Goal: Task Accomplishment & Management: Use online tool/utility

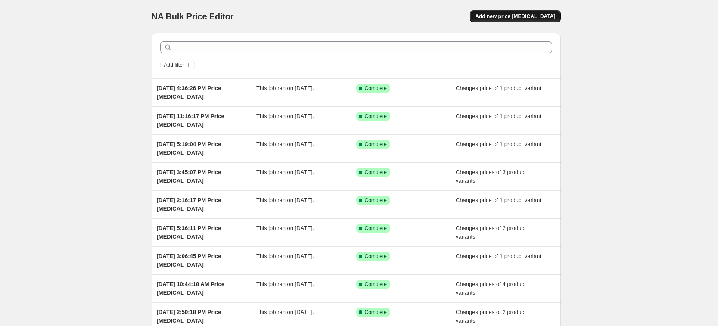
click at [537, 12] on button "Add new price [MEDICAL_DATA]" at bounding box center [515, 16] width 90 height 12
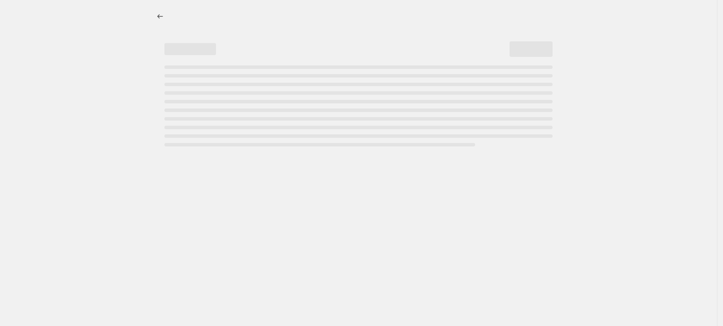
select select "percentage"
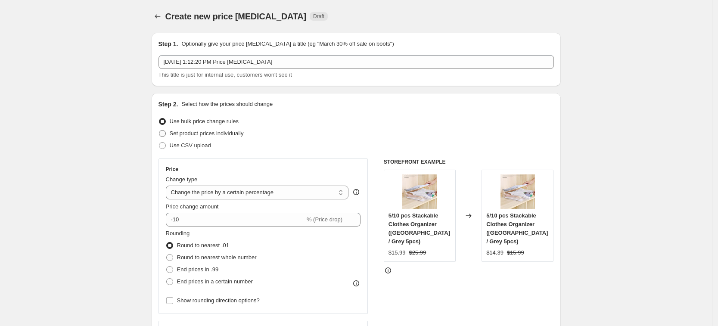
click at [224, 132] on span "Set product prices individually" at bounding box center [207, 133] width 74 height 6
click at [159, 130] on input "Set product prices individually" at bounding box center [159, 130] width 0 height 0
radio input "true"
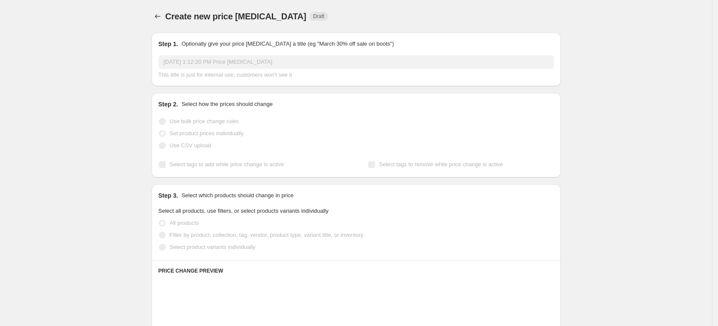
click at [240, 251] on span "Select product variants individually" at bounding box center [213, 247] width 86 height 9
click at [159, 244] on input "Select product variants individually" at bounding box center [159, 244] width 0 height 0
radio input "true"
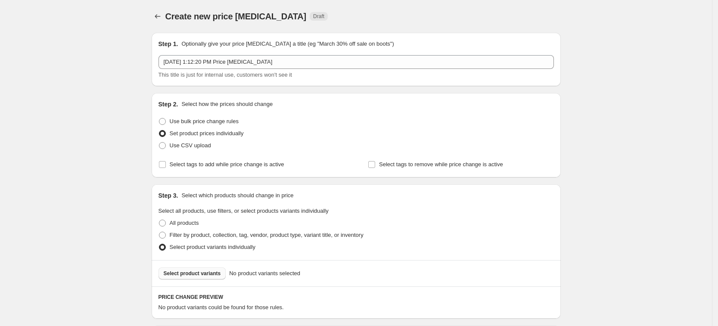
click at [213, 271] on span "Select product variants" at bounding box center [192, 273] width 57 height 7
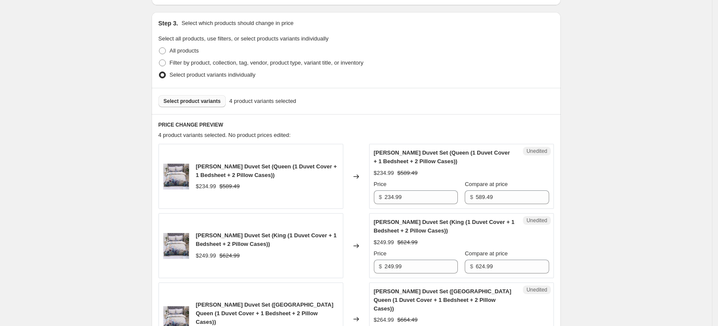
scroll to position [377, 0]
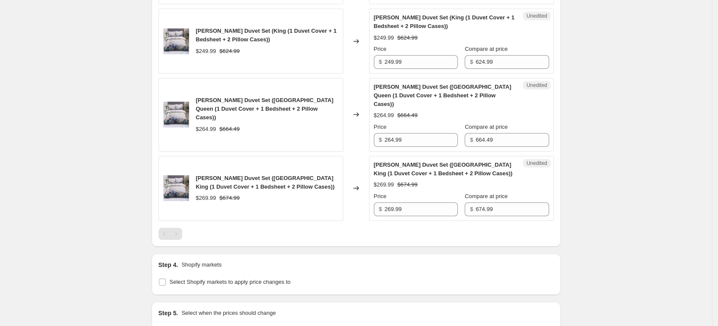
click at [232, 324] on div "Change prices now" at bounding box center [249, 330] width 182 height 12
click at [234, 279] on span "Select Shopify markets to apply price changes to" at bounding box center [230, 282] width 121 height 6
click at [166, 279] on input "Select Shopify markets to apply price changes to" at bounding box center [162, 282] width 7 height 7
checkbox input "true"
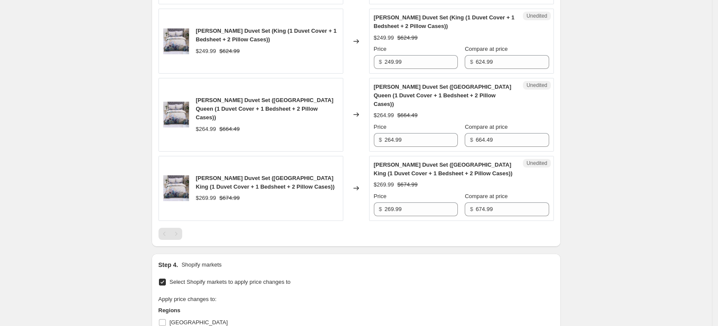
scroll to position [592, 0]
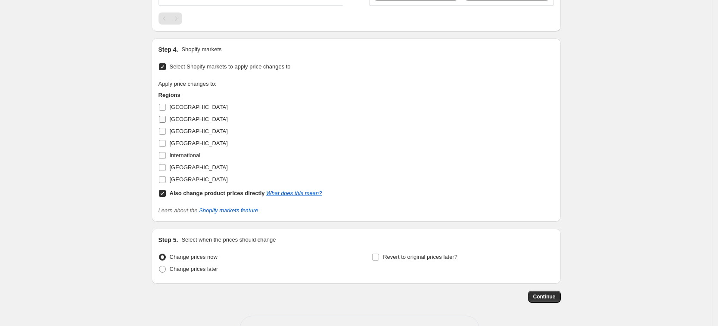
click at [186, 128] on label "[GEOGRAPHIC_DATA]" at bounding box center [192, 131] width 69 height 12
click at [166, 128] on input "[GEOGRAPHIC_DATA]" at bounding box center [162, 131] width 7 height 7
checkbox input "true"
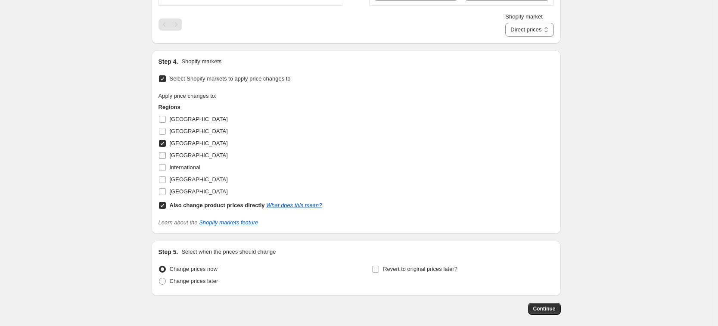
click at [181, 152] on span "[GEOGRAPHIC_DATA]" at bounding box center [199, 155] width 58 height 6
click at [166, 152] on input "[GEOGRAPHIC_DATA]" at bounding box center [162, 155] width 7 height 7
checkbox input "true"
click at [183, 176] on span "[GEOGRAPHIC_DATA]" at bounding box center [199, 179] width 58 height 6
click at [166, 176] on input "[GEOGRAPHIC_DATA]" at bounding box center [162, 179] width 7 height 7
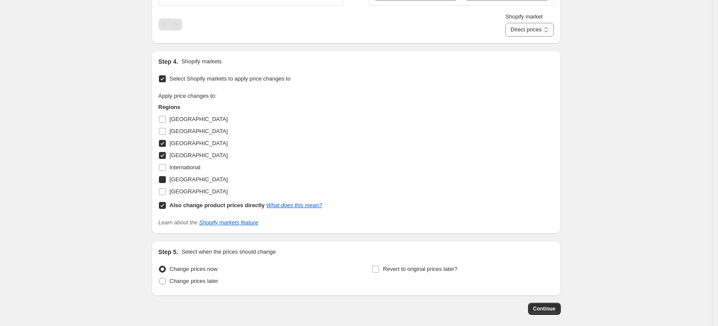
checkbox input "true"
click at [183, 188] on span "[GEOGRAPHIC_DATA]" at bounding box center [199, 191] width 58 height 6
click at [166, 188] on input "[GEOGRAPHIC_DATA]" at bounding box center [162, 191] width 7 height 7
checkbox input "true"
click at [187, 202] on b "Also change product prices directly" at bounding box center [217, 205] width 95 height 6
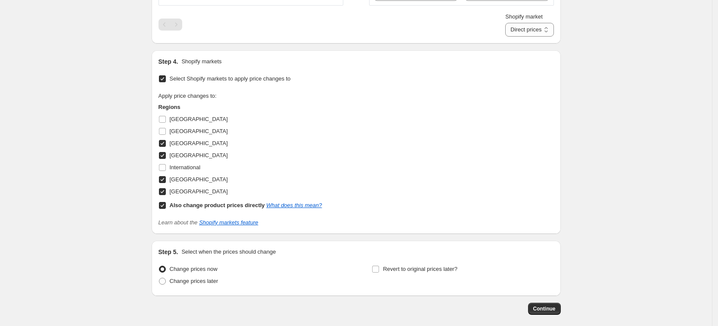
click at [166, 202] on input "Also change product prices directly What does this mean?" at bounding box center [162, 205] width 7 height 7
checkbox input "false"
select select "13152354545"
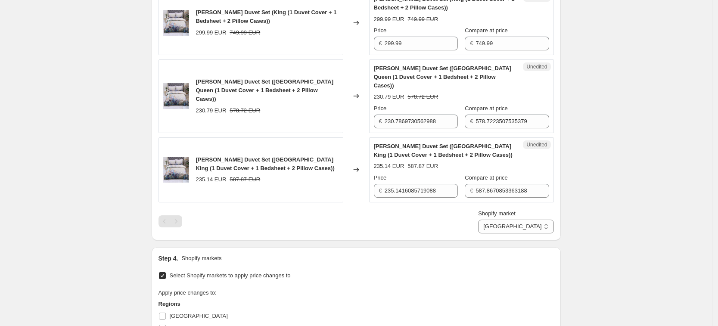
scroll to position [269, 0]
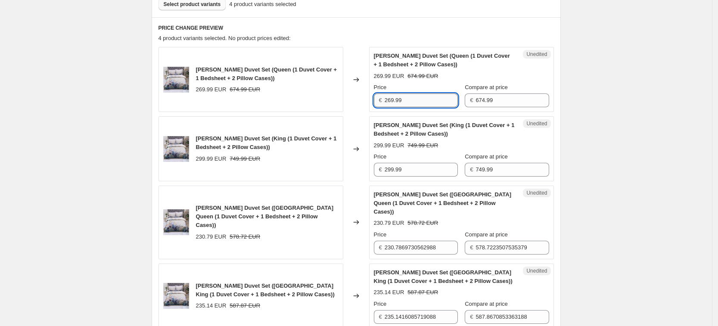
click at [393, 105] on input "269.99" at bounding box center [421, 100] width 73 height 14
paste input "34"
type input "234.99"
click at [473, 104] on div "€" at bounding box center [471, 100] width 3 height 9
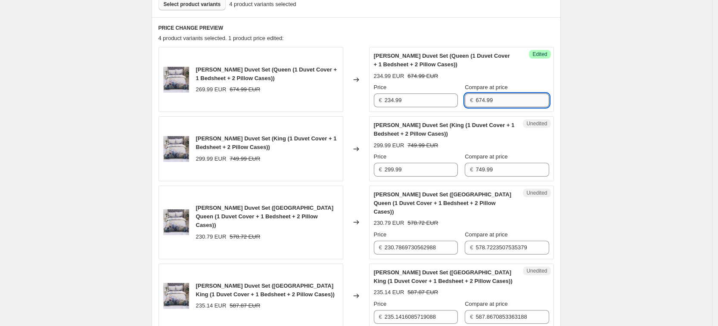
click at [480, 99] on input "674.99" at bounding box center [511, 100] width 73 height 14
paste input "589.4"
type input "589.49"
click at [421, 178] on div "Unedited [PERSON_NAME] Duvet Set (King (1 Duvet Cover + 1 Bedsheet + 2 Pillow C…" at bounding box center [461, 148] width 185 height 65
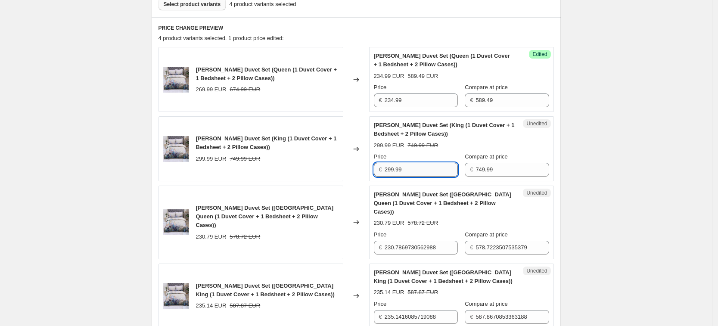
click at [420, 175] on input "299.99" at bounding box center [421, 170] width 73 height 14
paste input "4"
type input "249.99"
click at [494, 170] on input "749.99" at bounding box center [511, 170] width 73 height 14
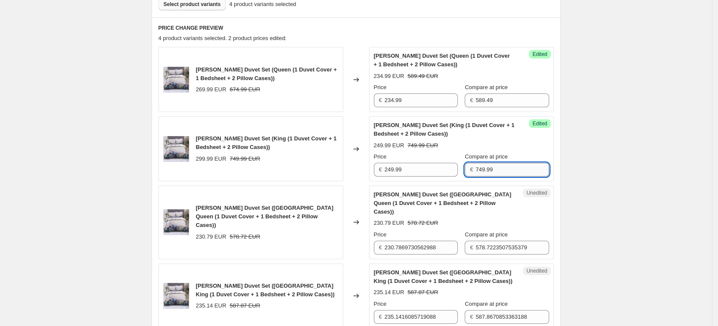
click at [494, 170] on input "749.99" at bounding box center [511, 170] width 73 height 14
paste input "624"
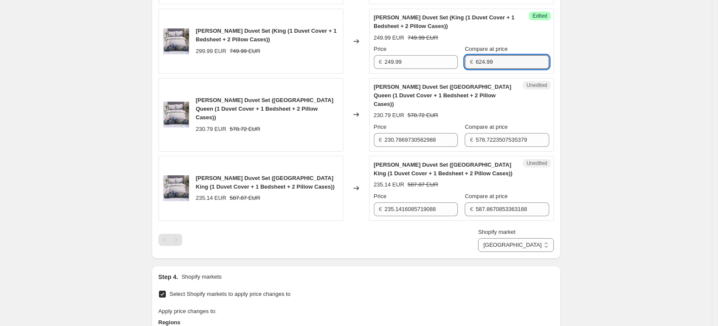
type input "624.99"
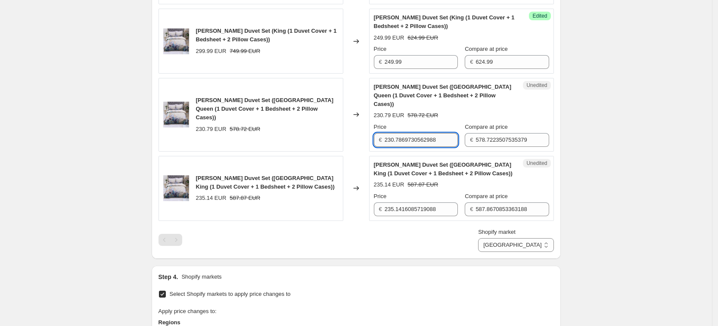
click at [408, 133] on input "230.7869730562988" at bounding box center [421, 140] width 73 height 14
paste input "64.99"
type input "264.99"
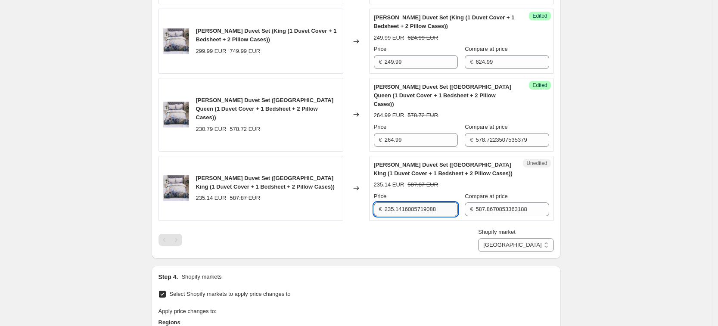
click at [404, 202] on input "235.1416085719088" at bounding box center [421, 209] width 73 height 14
paste input "69.99"
type input "269.99"
click at [508, 133] on input "578.7223507535379" at bounding box center [511, 140] width 73 height 14
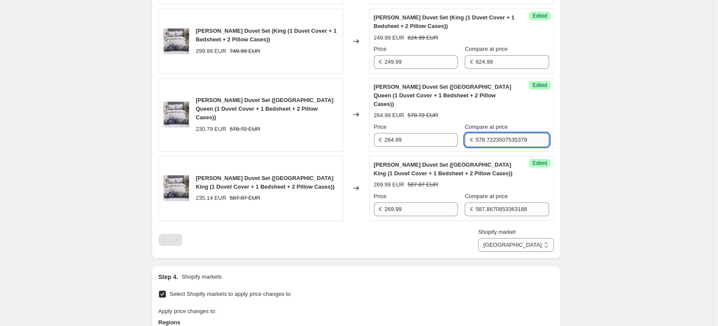
paste input "664.4"
type input "664.49"
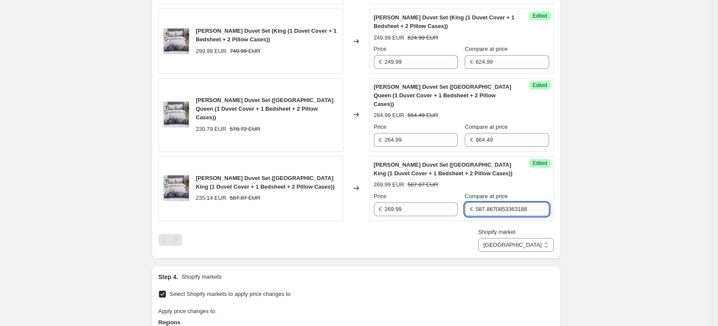
click at [496, 202] on input "587.8670853363188" at bounding box center [511, 209] width 73 height 14
click at [504, 202] on input "587.8670853363188" at bounding box center [511, 209] width 73 height 14
paste input "674.99"
type input "674.99"
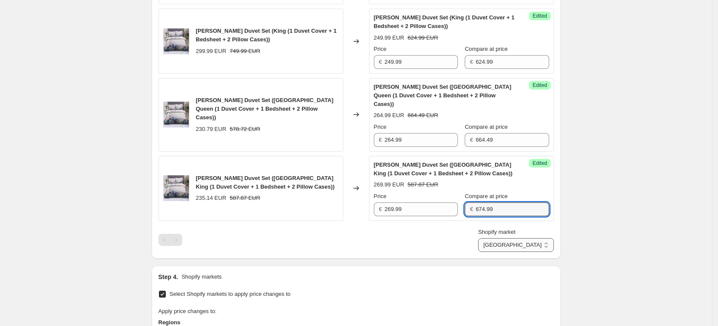
drag, startPoint x: 536, startPoint y: 230, endPoint x: 537, endPoint y: 238, distance: 8.2
click at [536, 238] on select "[GEOGRAPHIC_DATA] [GEOGRAPHIC_DATA] [GEOGRAPHIC_DATA] [GEOGRAPHIC_DATA]" at bounding box center [515, 245] width 75 height 14
select select "13152321777"
click at [517, 252] on select "[GEOGRAPHIC_DATA] [GEOGRAPHIC_DATA] [GEOGRAPHIC_DATA] [GEOGRAPHIC_DATA]" at bounding box center [515, 245] width 75 height 14
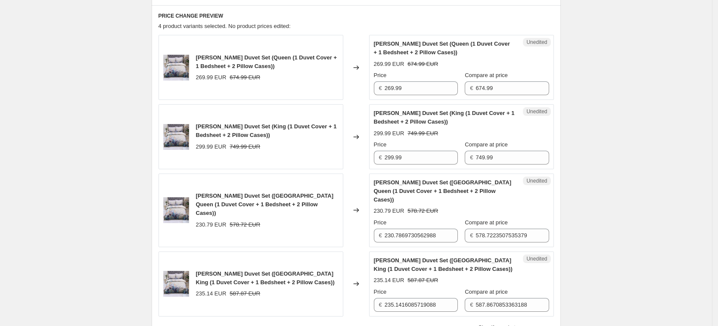
scroll to position [269, 0]
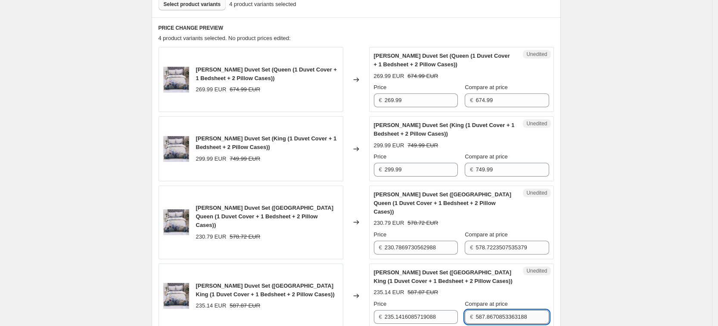
click at [499, 310] on input "587.8670853363188" at bounding box center [511, 317] width 73 height 14
paste input "674.99"
type input "674.99"
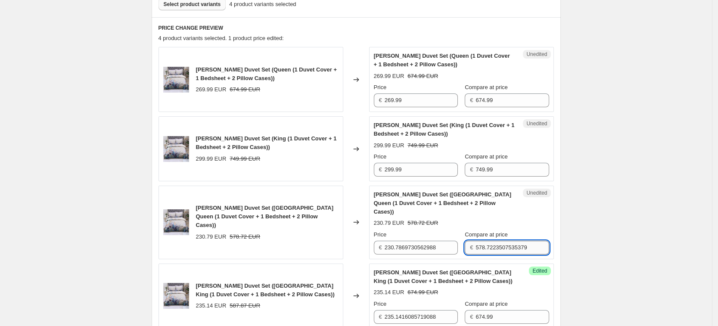
click at [496, 242] on input "578.7223507535379" at bounding box center [511, 248] width 73 height 14
paste input "664.4"
type input "664.49"
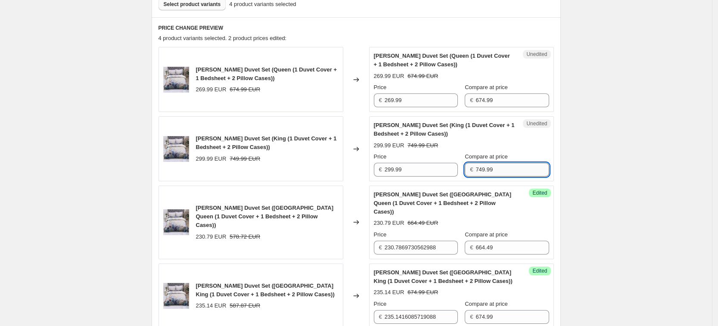
click at [491, 175] on input "749.99" at bounding box center [511, 170] width 73 height 14
paste input "624"
type input "624.99"
click at [500, 100] on input "674.99" at bounding box center [511, 100] width 73 height 14
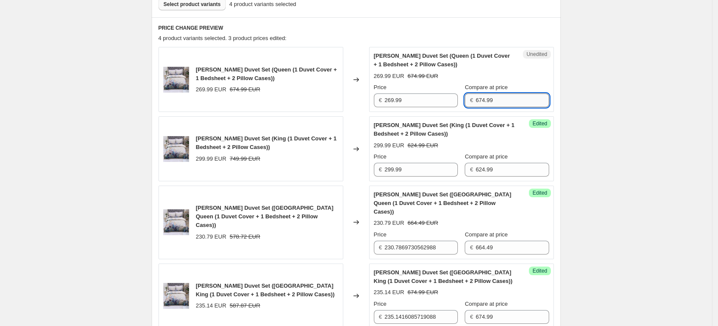
paste input "589.4"
type input "589.49"
click at [416, 96] on input "269.99" at bounding box center [421, 100] width 73 height 14
paste input "34"
type input "234.99"
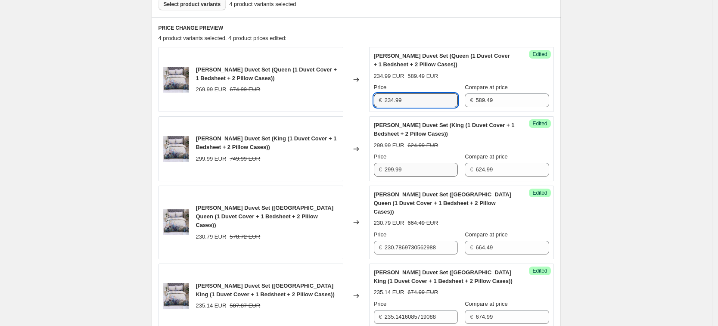
click at [413, 161] on div "Price € 299.99" at bounding box center [416, 164] width 84 height 24
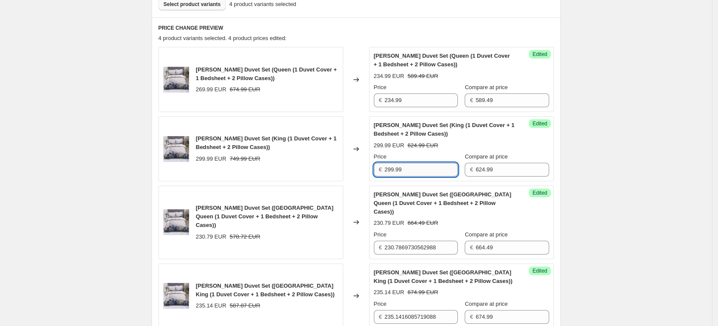
click at [416, 169] on input "299.99" at bounding box center [421, 170] width 73 height 14
paste input "4"
type input "249.99"
click at [409, 241] on input "230.7869730562988" at bounding box center [421, 248] width 73 height 14
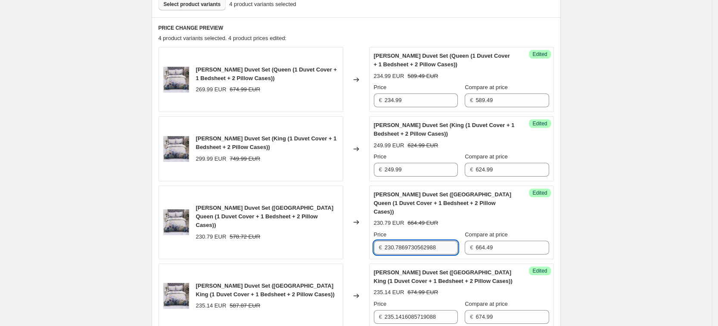
paste input "64.99"
type input "264.99"
click at [444, 310] on input "235.1416085719088" at bounding box center [421, 317] width 73 height 14
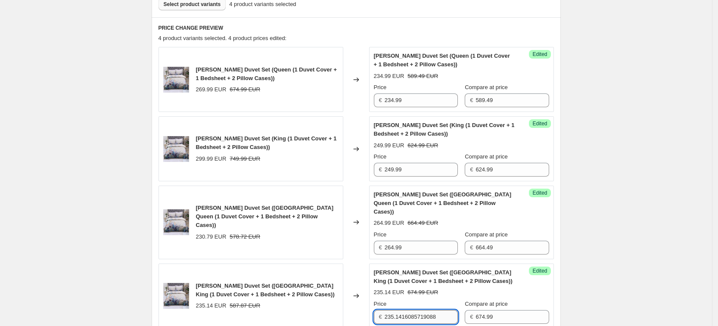
paste input "69.99"
type input "269.99"
click at [571, 241] on div "Create new price [MEDICAL_DATA]. This page is ready Create new price [MEDICAL_D…" at bounding box center [356, 210] width 430 height 959
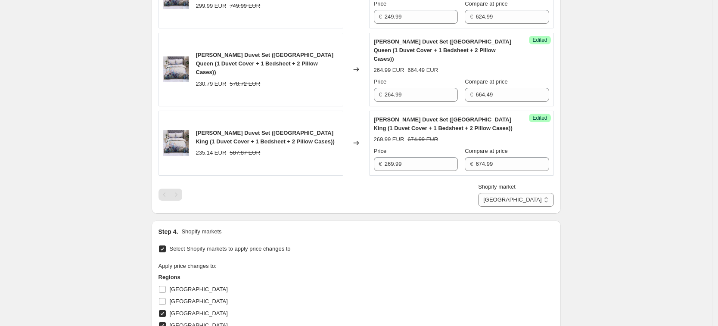
scroll to position [431, 0]
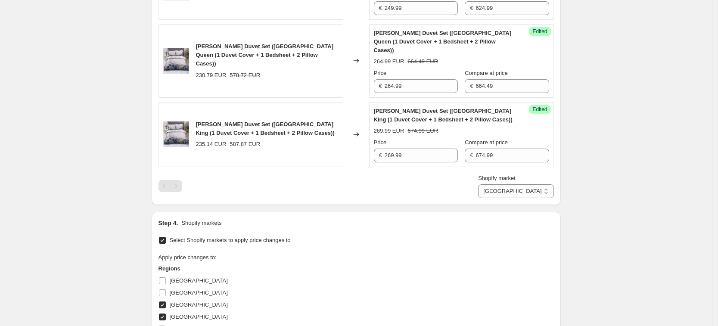
click at [515, 175] on span "Shopify market" at bounding box center [496, 178] width 37 height 6
click at [530, 184] on select "[GEOGRAPHIC_DATA] [GEOGRAPHIC_DATA] [GEOGRAPHIC_DATA] [GEOGRAPHIC_DATA]" at bounding box center [515, 191] width 75 height 14
drag, startPoint x: 532, startPoint y: 179, endPoint x: 535, endPoint y: 188, distance: 9.5
click at [532, 184] on select "[GEOGRAPHIC_DATA] [GEOGRAPHIC_DATA] [GEOGRAPHIC_DATA] [GEOGRAPHIC_DATA]" at bounding box center [515, 191] width 75 height 14
select select "7501644017"
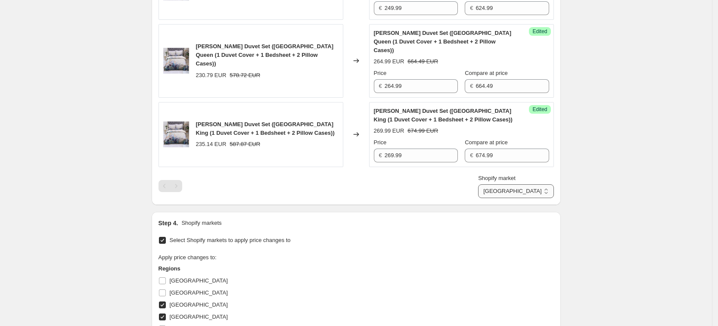
click at [498, 198] on select "[GEOGRAPHIC_DATA] [GEOGRAPHIC_DATA] [GEOGRAPHIC_DATA] [GEOGRAPHIC_DATA]" at bounding box center [515, 191] width 75 height 14
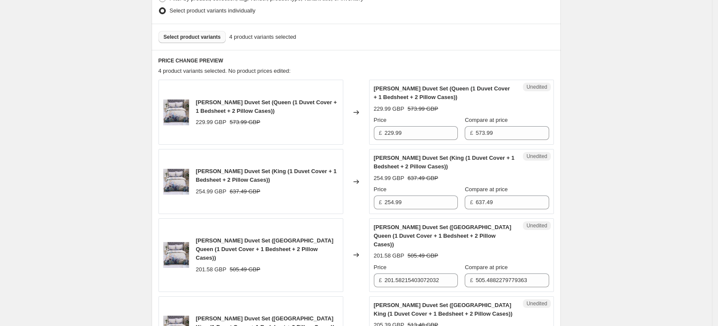
scroll to position [215, 0]
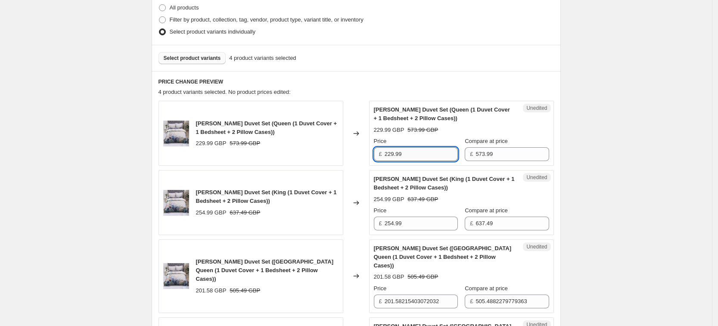
click at [409, 157] on input "229.99" at bounding box center [421, 154] width 73 height 14
click at [395, 156] on input "119.99" at bounding box center [421, 154] width 73 height 14
type input "199.99"
click at [398, 227] on input "254.99" at bounding box center [421, 224] width 73 height 14
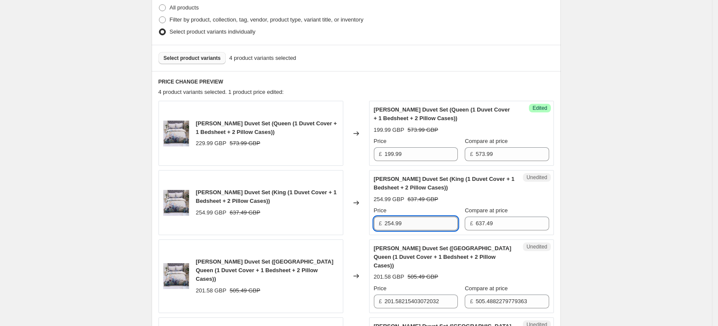
click at [398, 227] on input "254.99" at bounding box center [421, 224] width 73 height 14
type input "212.99"
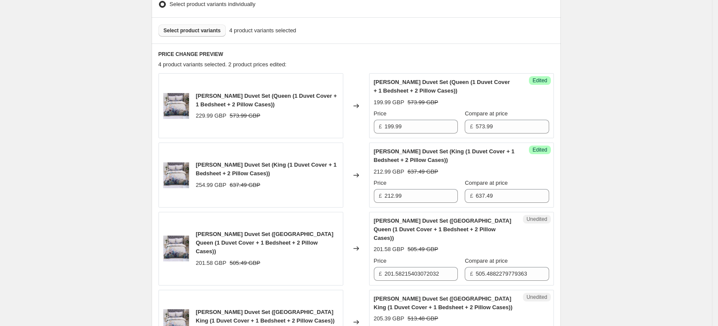
scroll to position [269, 0]
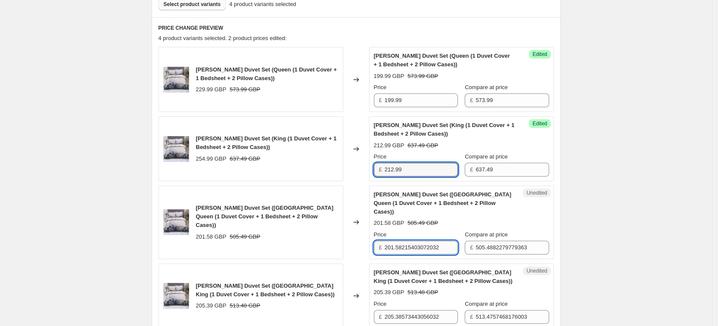
click at [414, 241] on input "201.58215403072032" at bounding box center [421, 248] width 73 height 14
paste input "25.24"
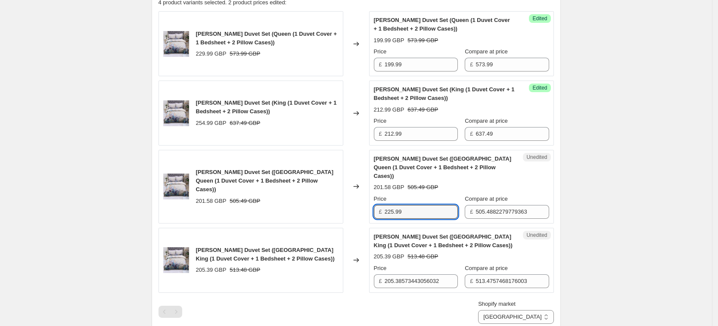
scroll to position [323, 0]
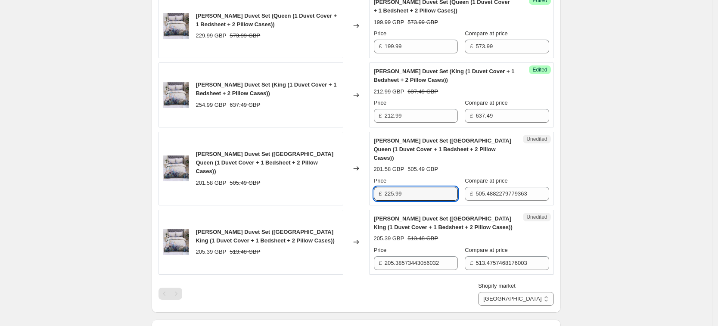
type input "225.99"
click at [443, 256] on input "205.38573443056032" at bounding box center [421, 263] width 73 height 14
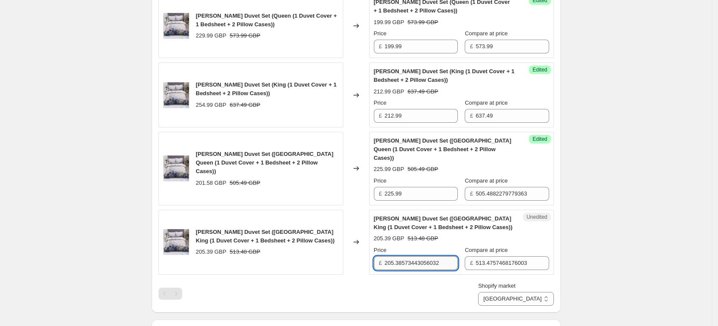
paste input "29.49"
type input "229.99"
click at [507, 38] on div "Compare at price £ 573.99" at bounding box center [507, 41] width 84 height 24
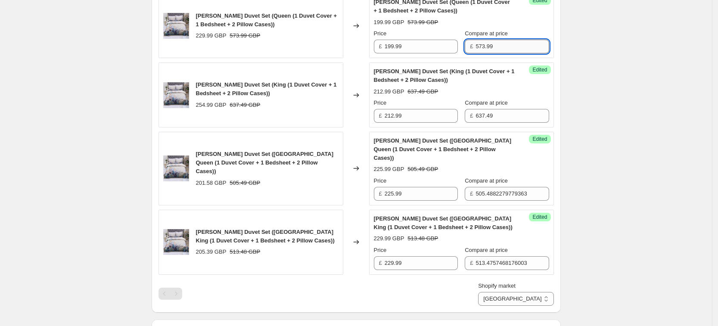
click at [503, 50] on input "573.99" at bounding box center [511, 47] width 73 height 14
paste input "01.06"
type input "501.49"
click at [601, 104] on div "Create new price [MEDICAL_DATA]. This page is ready Create new price [MEDICAL_D…" at bounding box center [356, 156] width 712 height 959
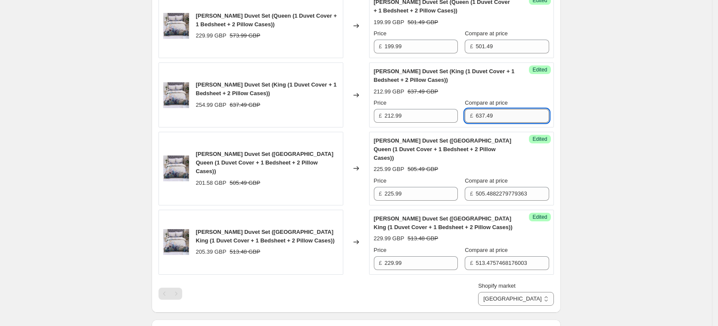
click at [494, 111] on input "637.49" at bounding box center [511, 116] width 73 height 14
paste input "531.24"
type input "531.249"
click at [494, 187] on input "505.4882279779363" at bounding box center [511, 194] width 73 height 14
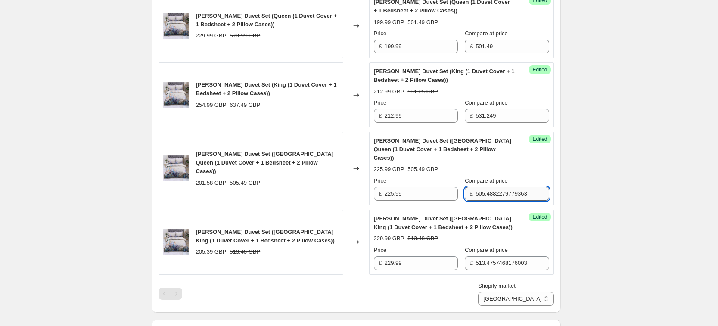
paste input "64.81"
type input "564.99"
click at [504, 247] on span "Compare at price" at bounding box center [486, 250] width 43 height 6
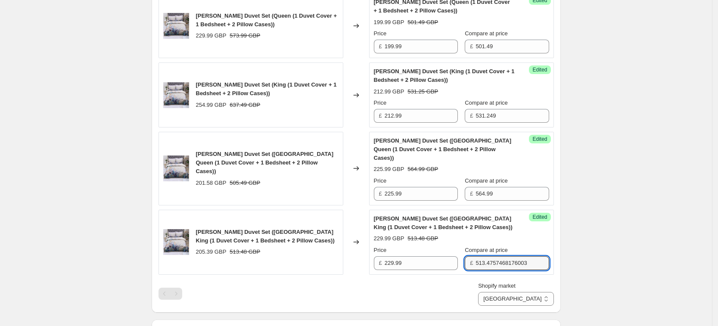
click at [504, 256] on input "513.4757468176003" at bounding box center [511, 263] width 73 height 14
paste input "73.74"
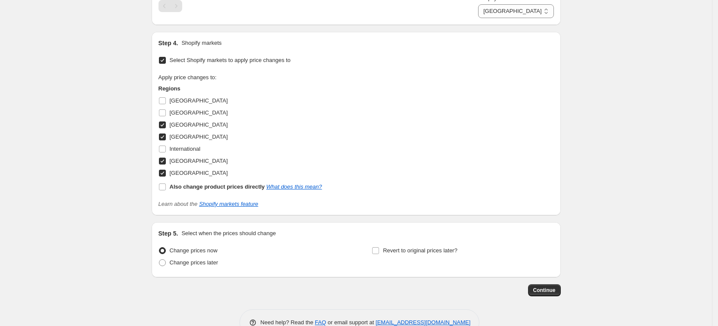
scroll to position [625, 0]
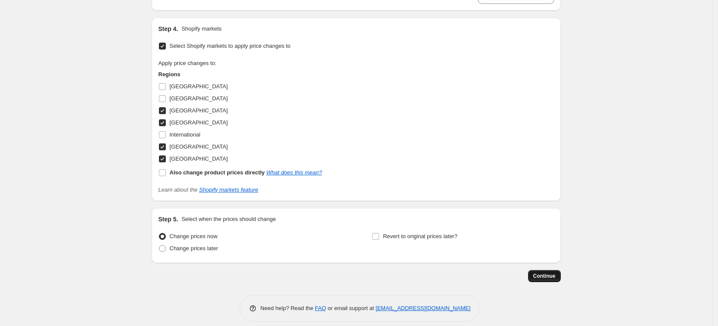
type input "573.99"
click at [543, 270] on button "Continue" at bounding box center [544, 276] width 33 height 12
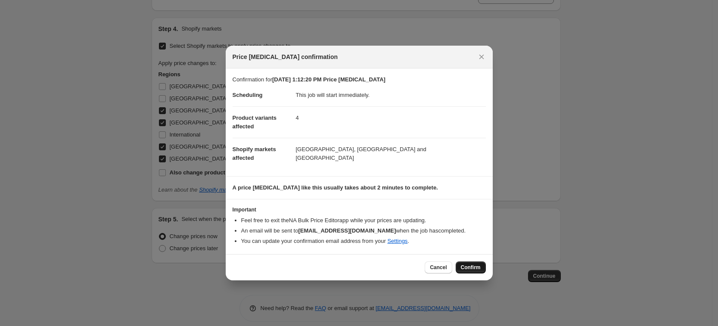
click at [472, 272] on button "Confirm" at bounding box center [471, 267] width 30 height 12
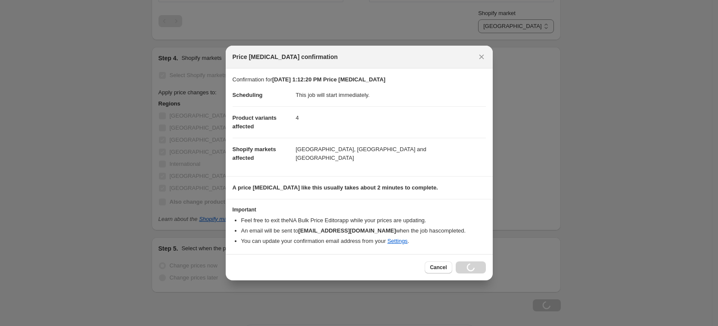
scroll to position [654, 0]
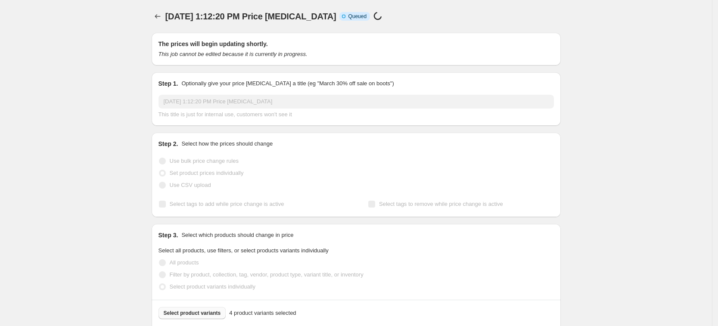
select select "7501644017"
